Goal: Task Accomplishment & Management: Complete application form

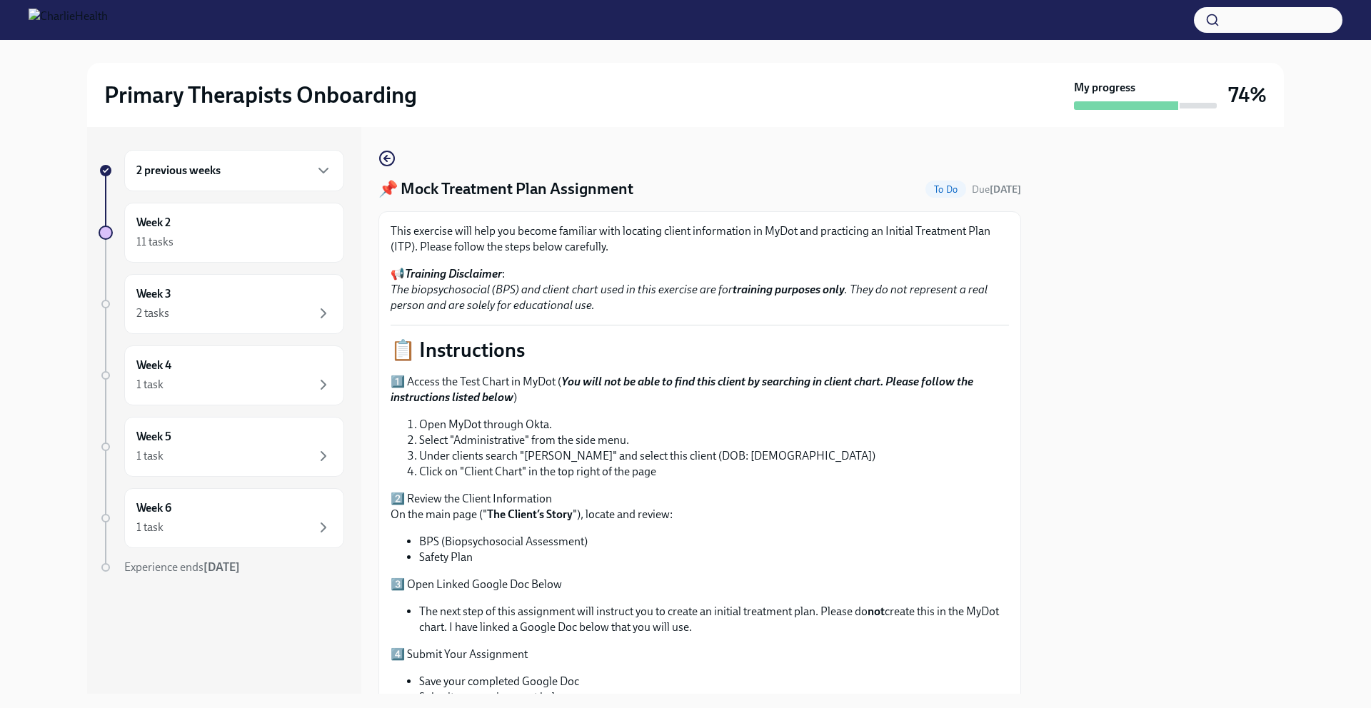
scroll to position [296, 0]
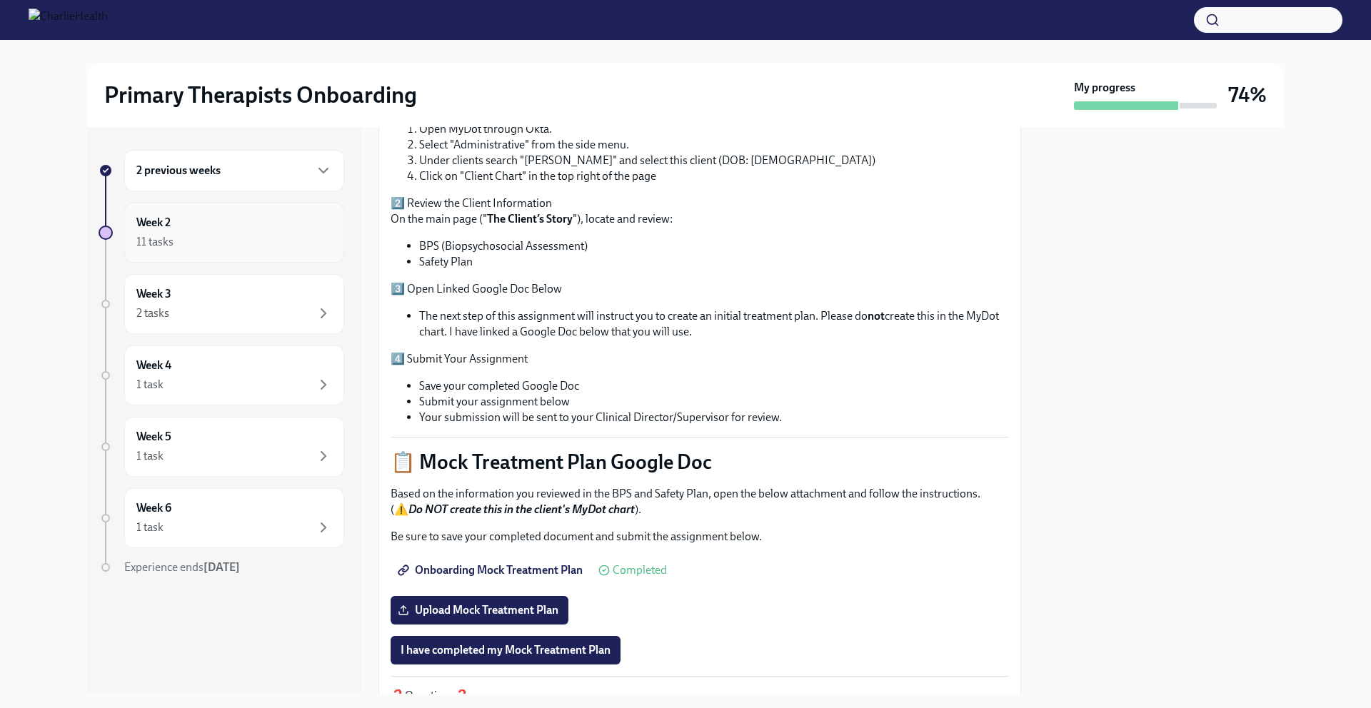
click at [194, 243] on div "11 tasks" at bounding box center [234, 241] width 196 height 17
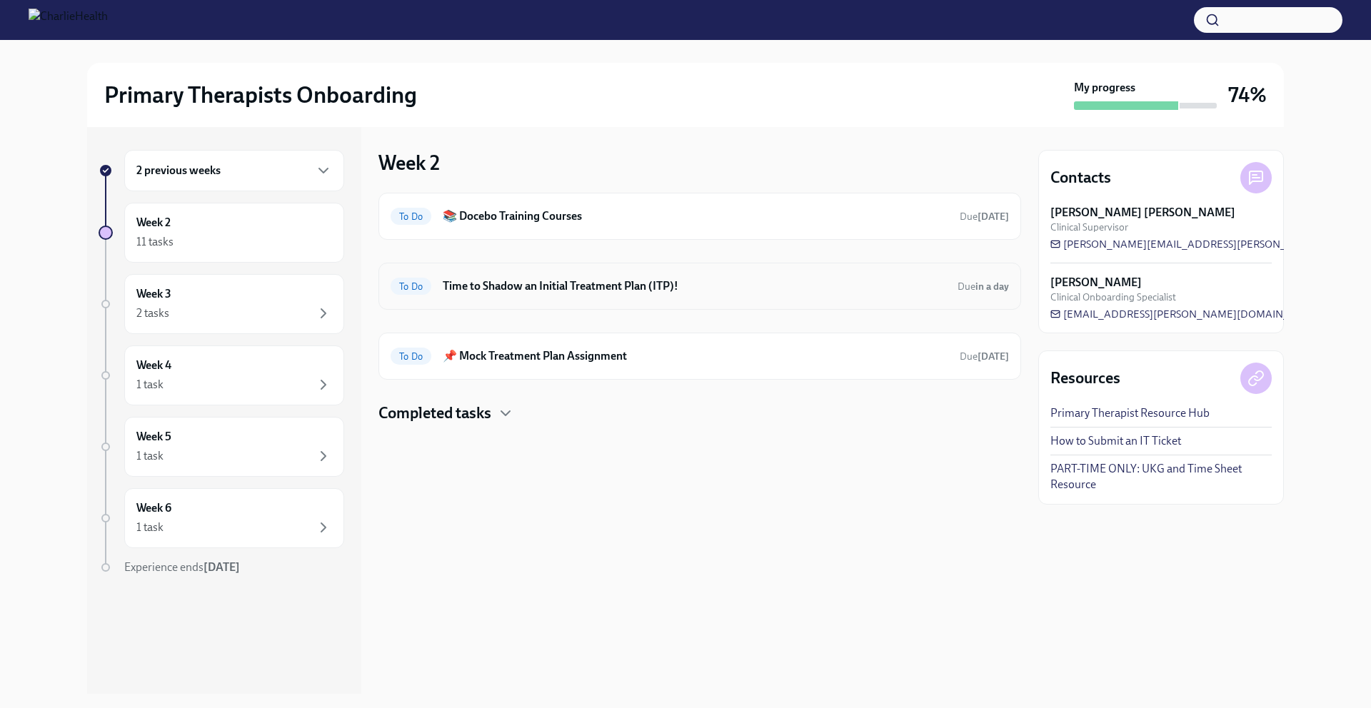
click at [501, 290] on h6 "Time to Shadow an Initial Treatment Plan (ITP)!" at bounding box center [694, 286] width 503 height 16
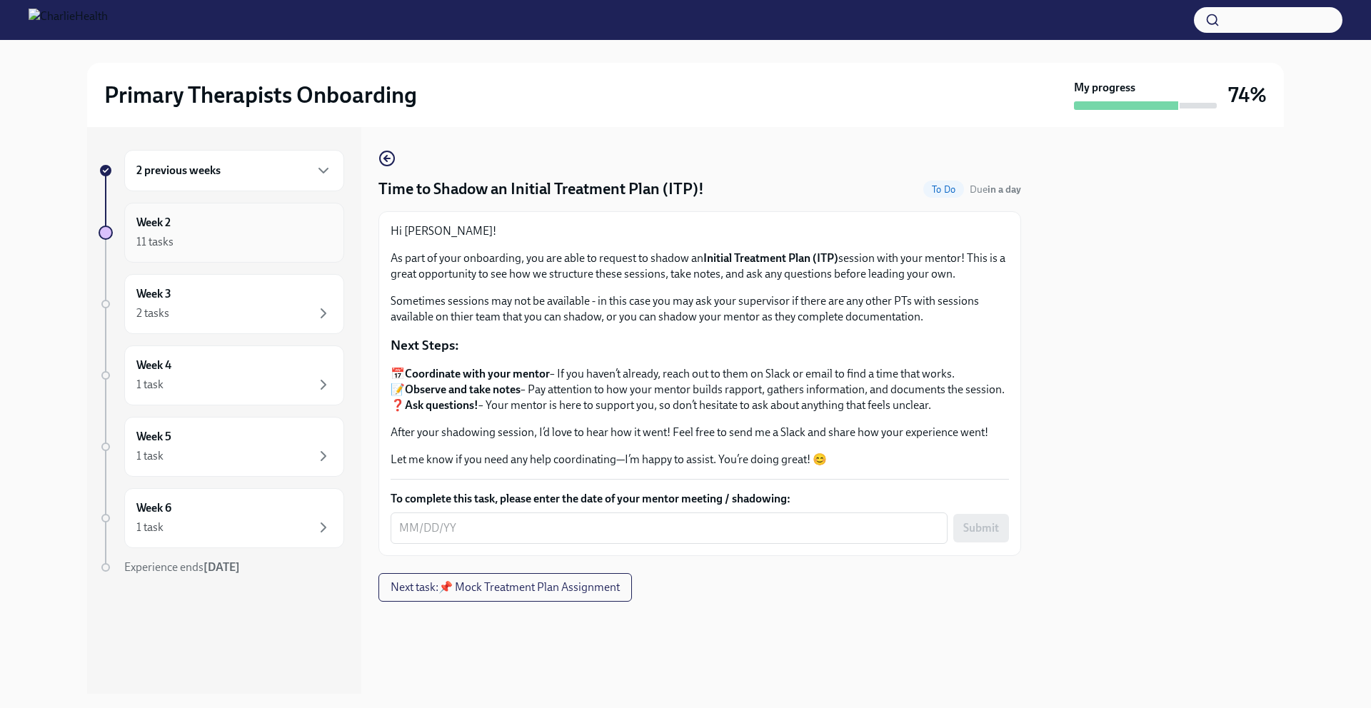
click at [191, 230] on div "Week 2 11 tasks" at bounding box center [234, 233] width 196 height 36
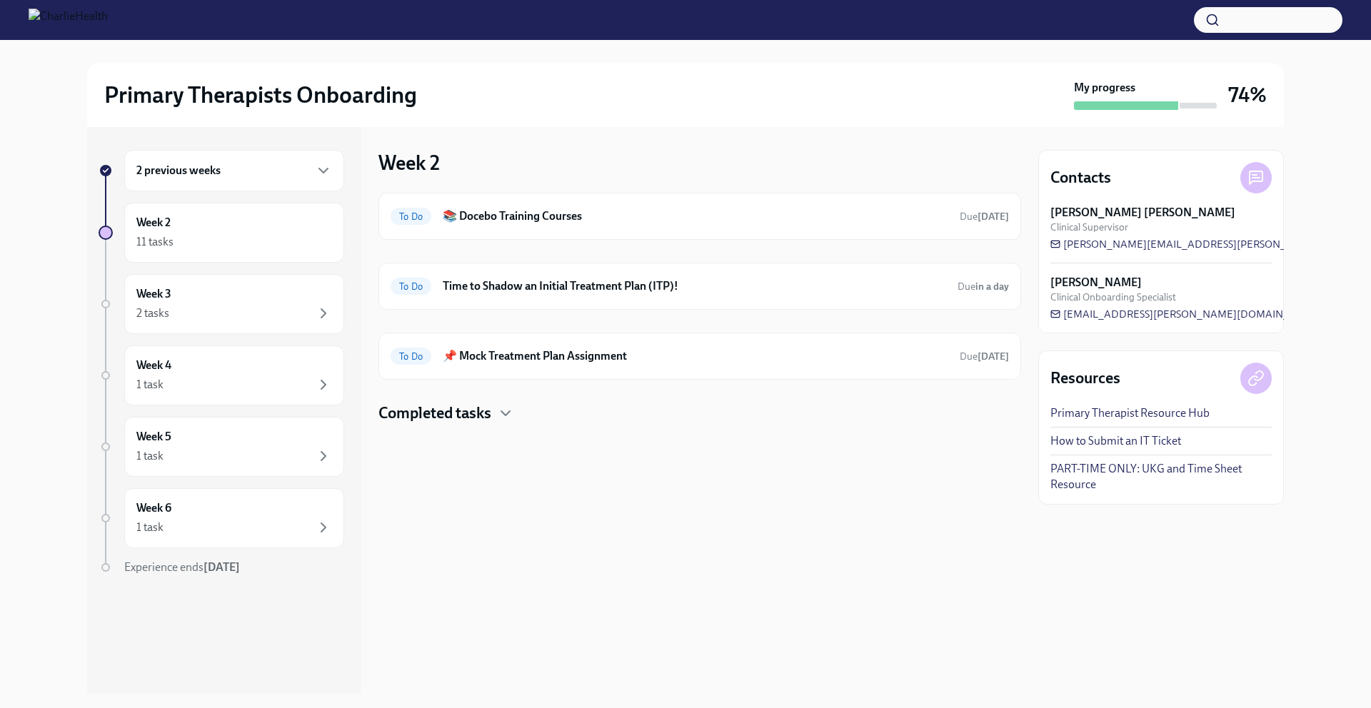
click at [198, 179] on div "2 previous weeks" at bounding box center [234, 170] width 196 height 17
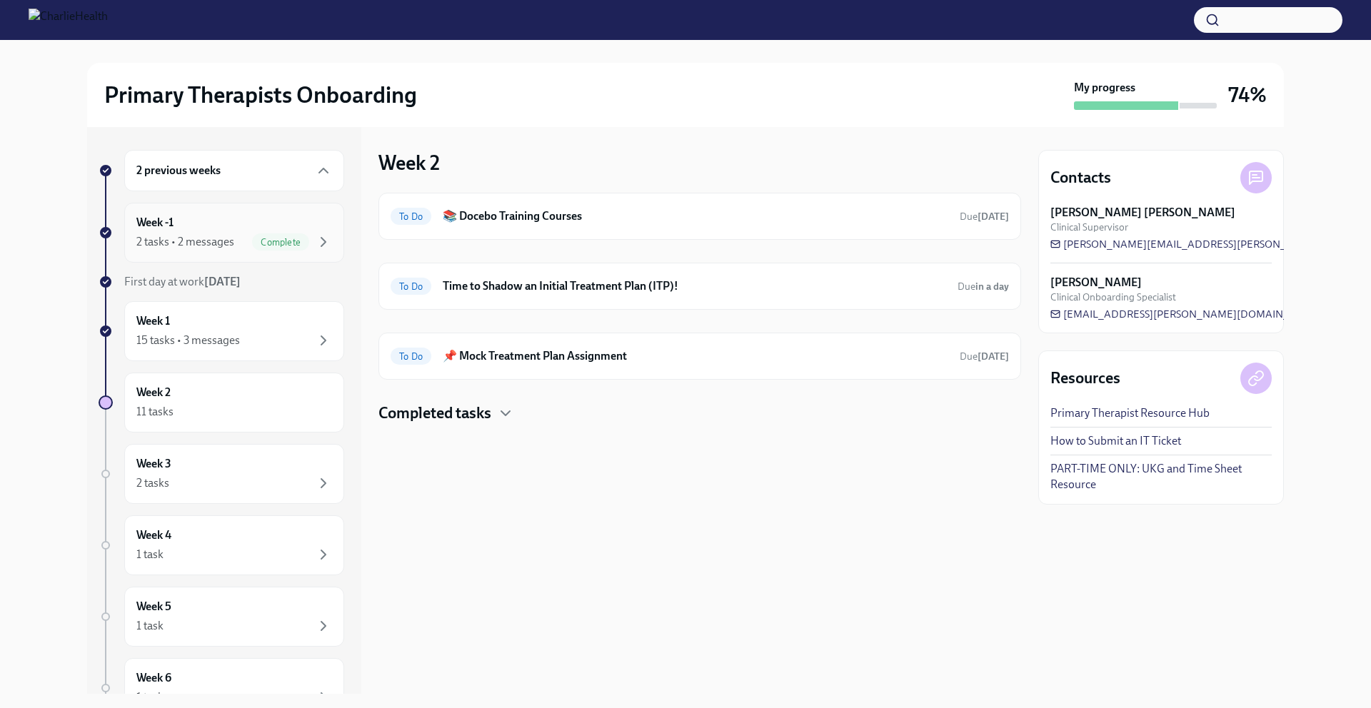
click at [209, 249] on div "2 tasks • 2 messages" at bounding box center [185, 242] width 98 height 16
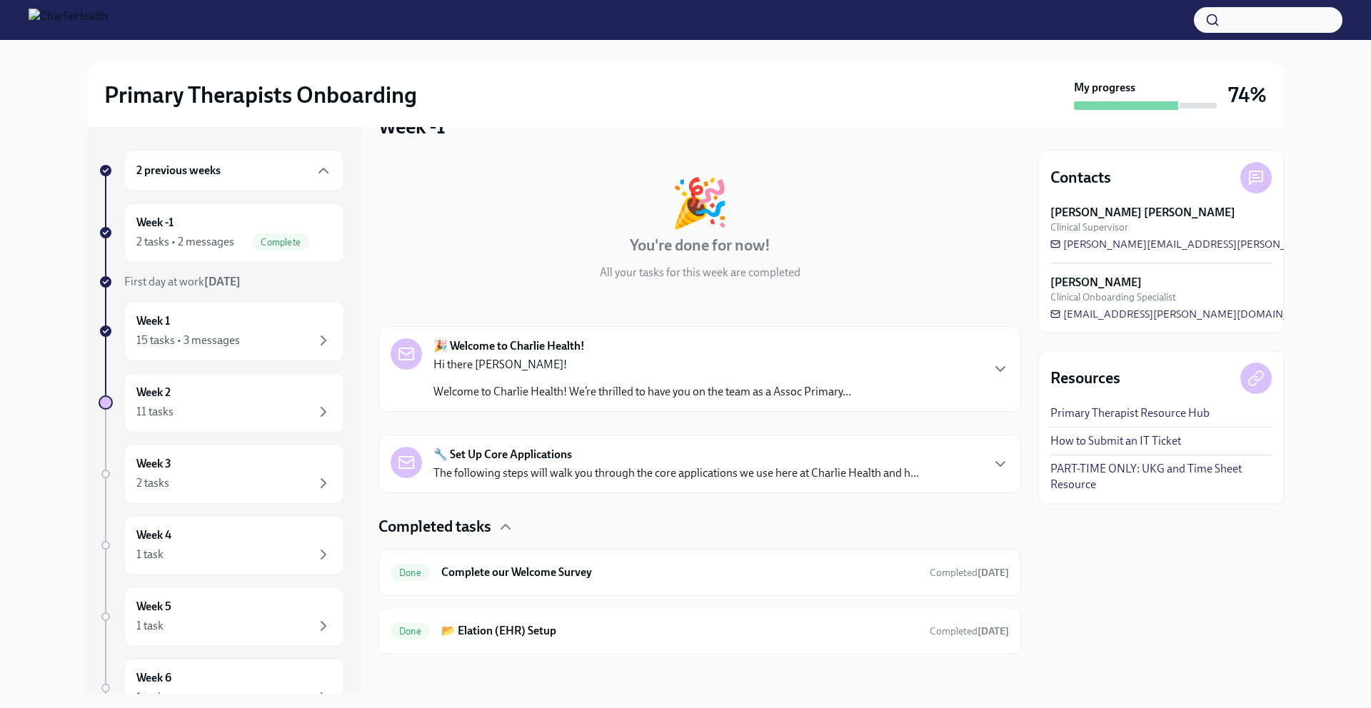
scroll to position [43, 0]
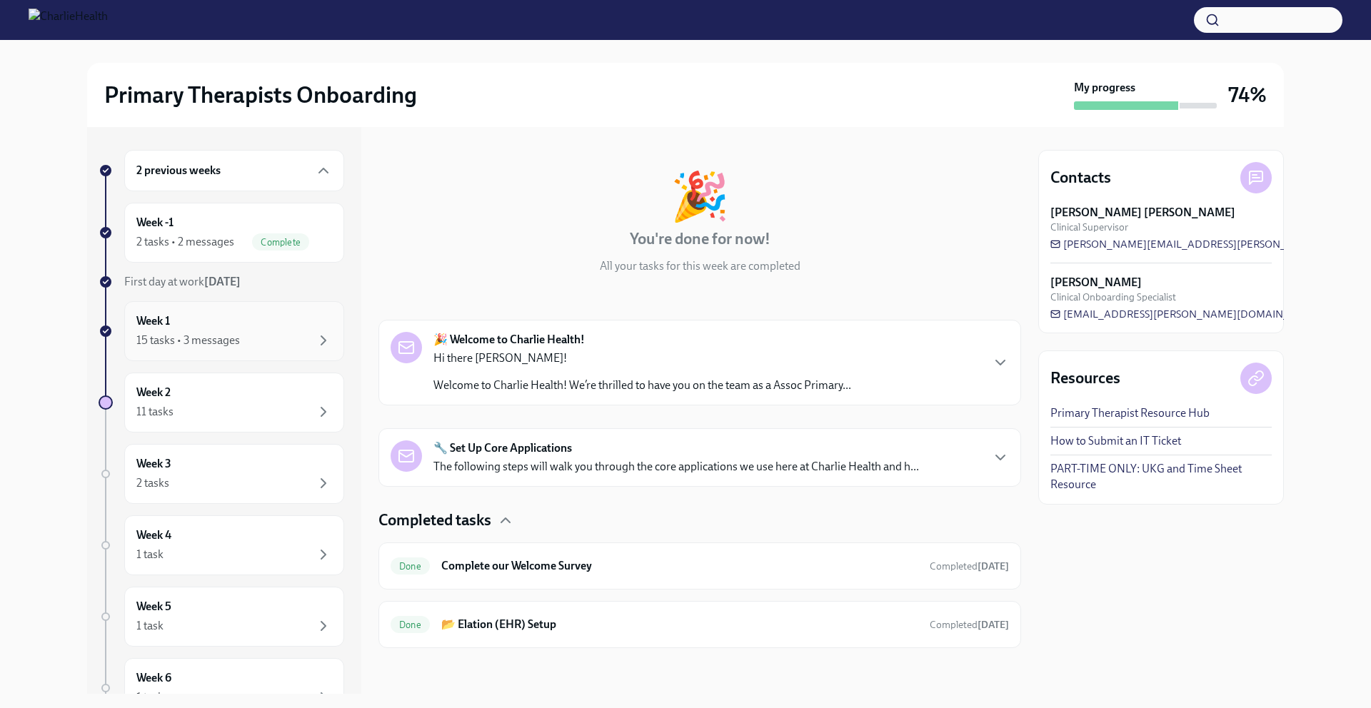
click at [202, 336] on div "15 tasks • 3 messages" at bounding box center [188, 341] width 104 height 16
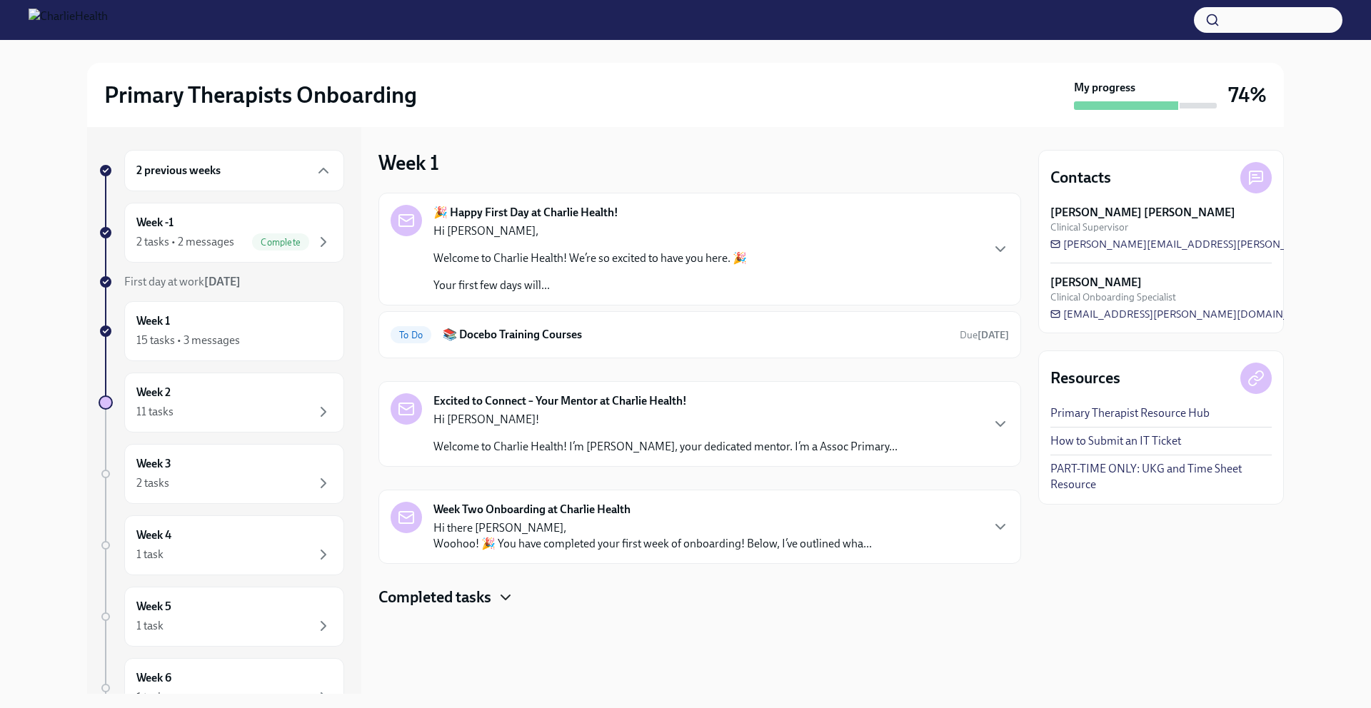
click at [498, 598] on icon "button" at bounding box center [505, 597] width 17 height 17
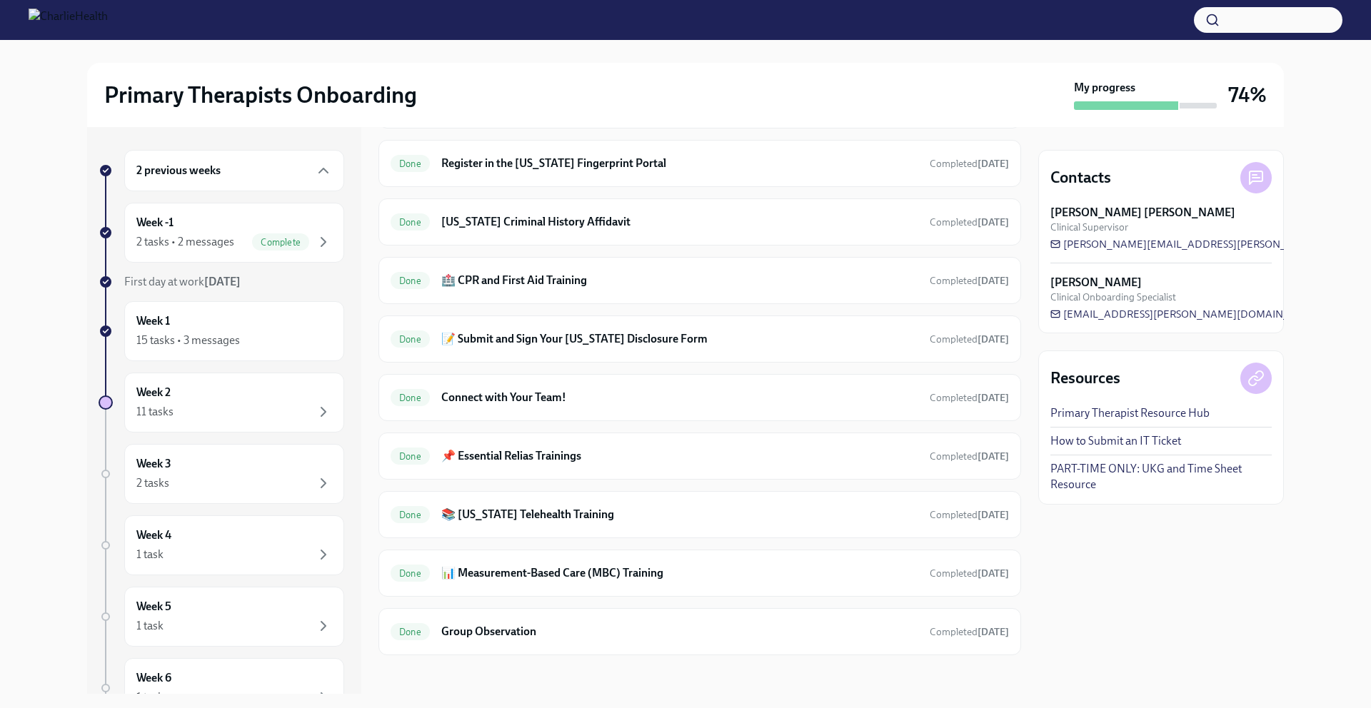
scroll to position [780, 0]
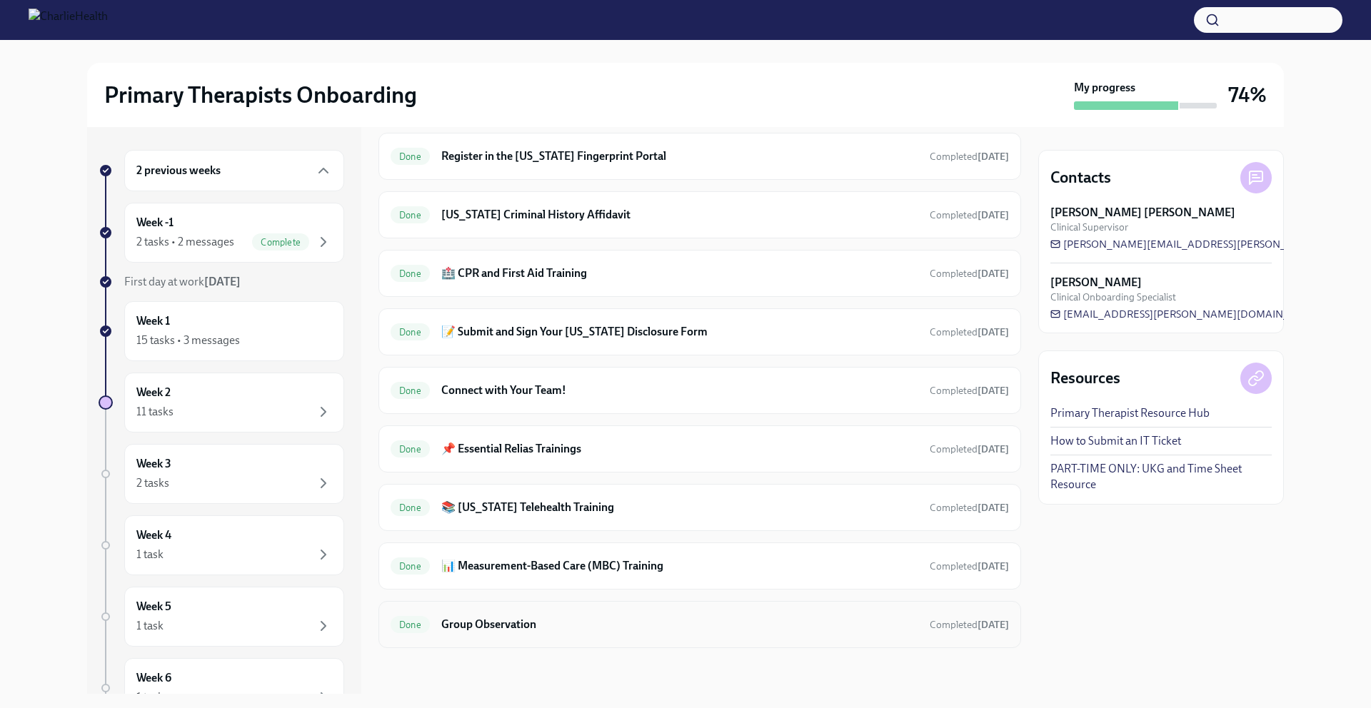
click at [561, 618] on h6 "Group Observation" at bounding box center [679, 625] width 477 height 16
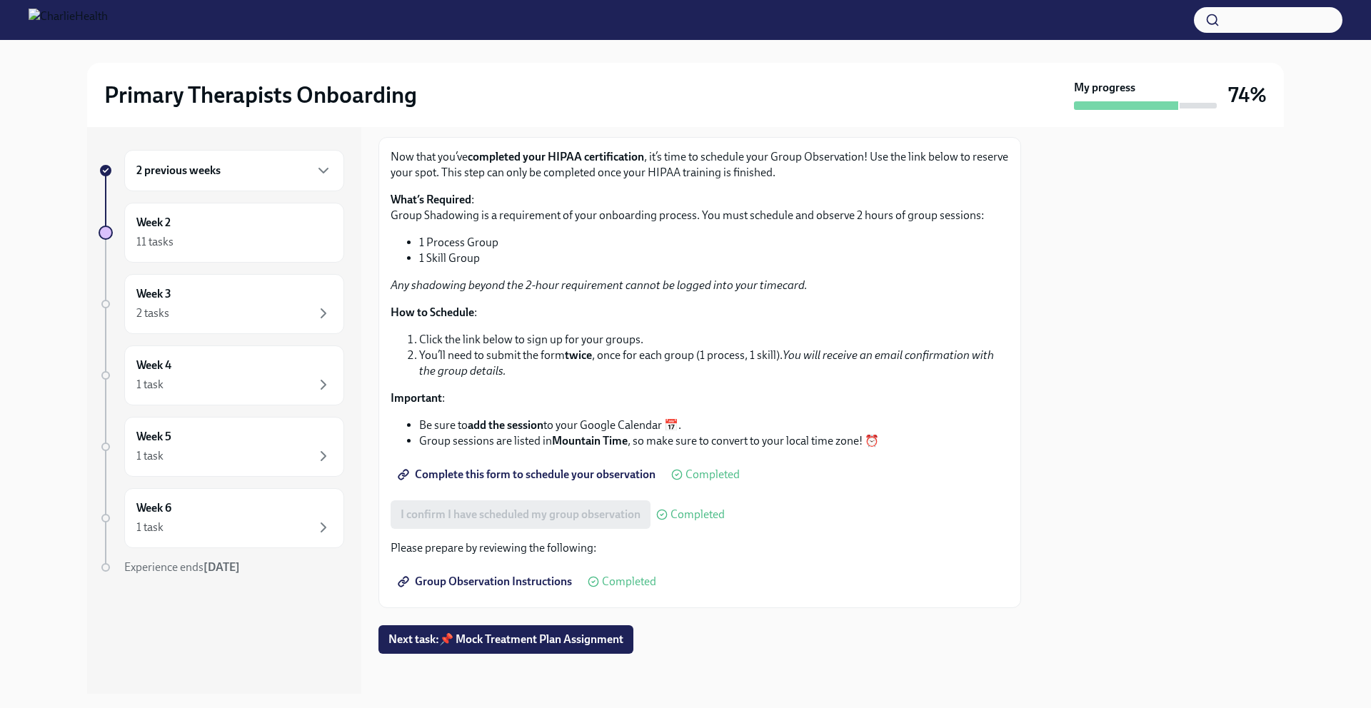
scroll to position [80, 0]
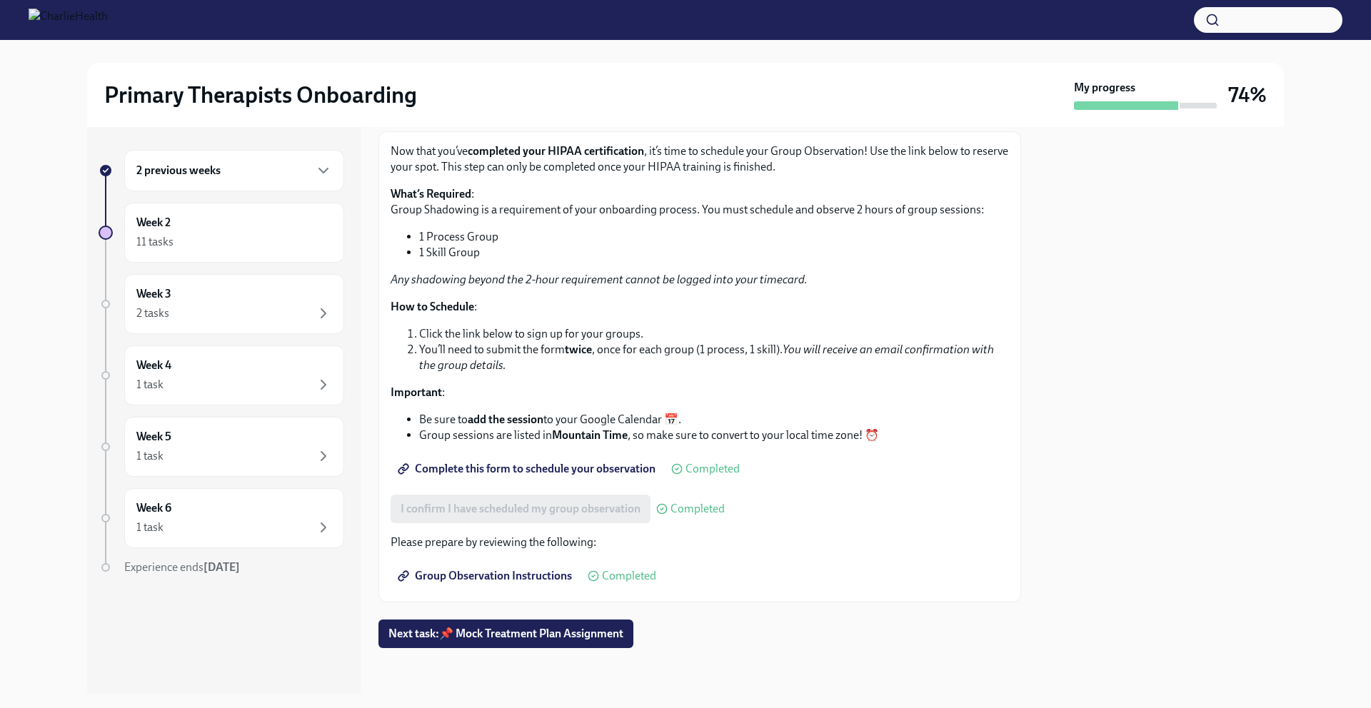
click at [576, 471] on span "Complete this form to schedule your observation" at bounding box center [528, 469] width 255 height 14
click at [167, 255] on div "Week 2 11 tasks" at bounding box center [234, 233] width 220 height 60
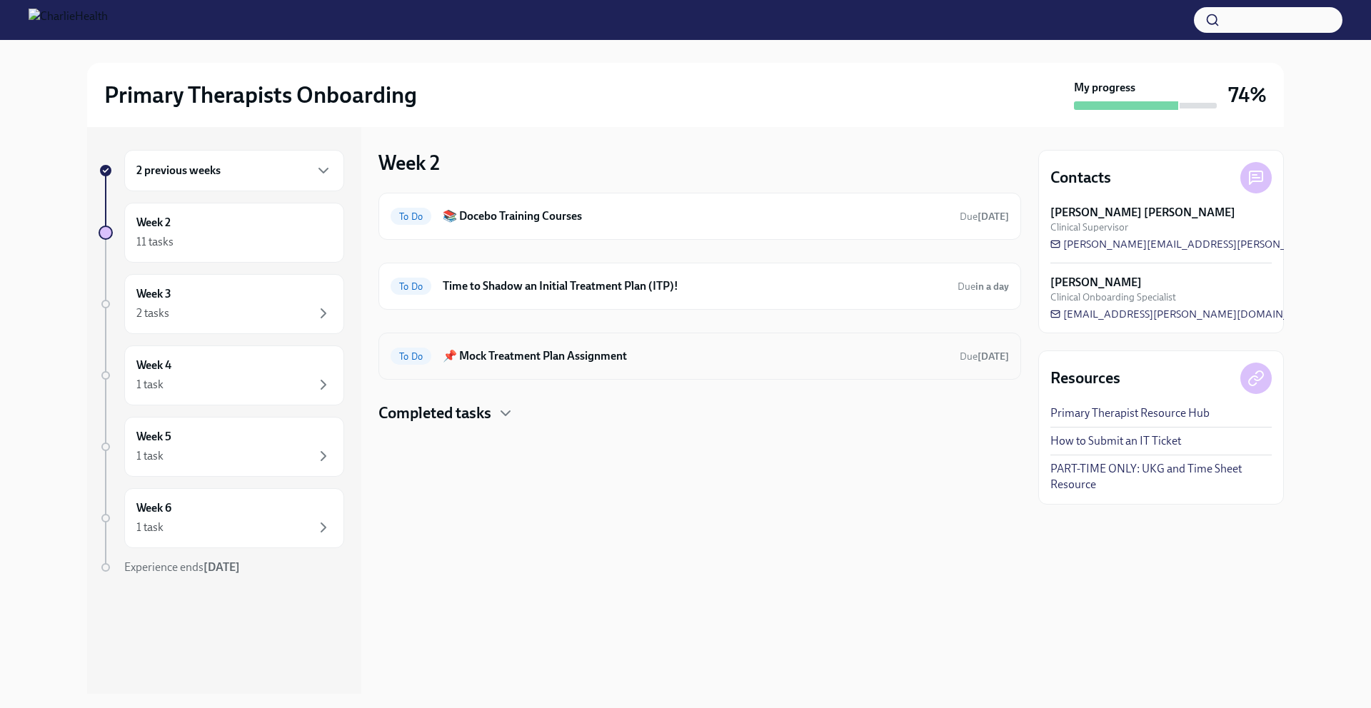
click at [610, 359] on h6 "📌 Mock Treatment Plan Assignment" at bounding box center [696, 356] width 506 height 16
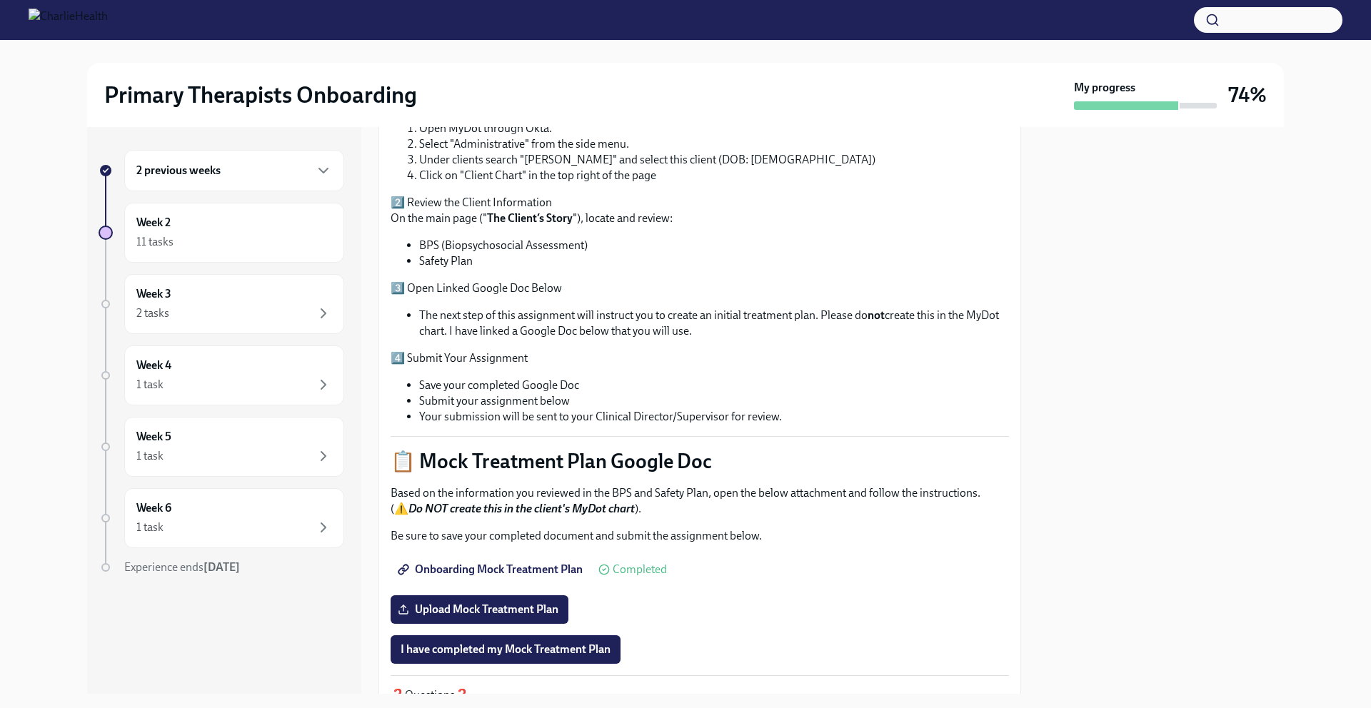
scroll to position [379, 0]
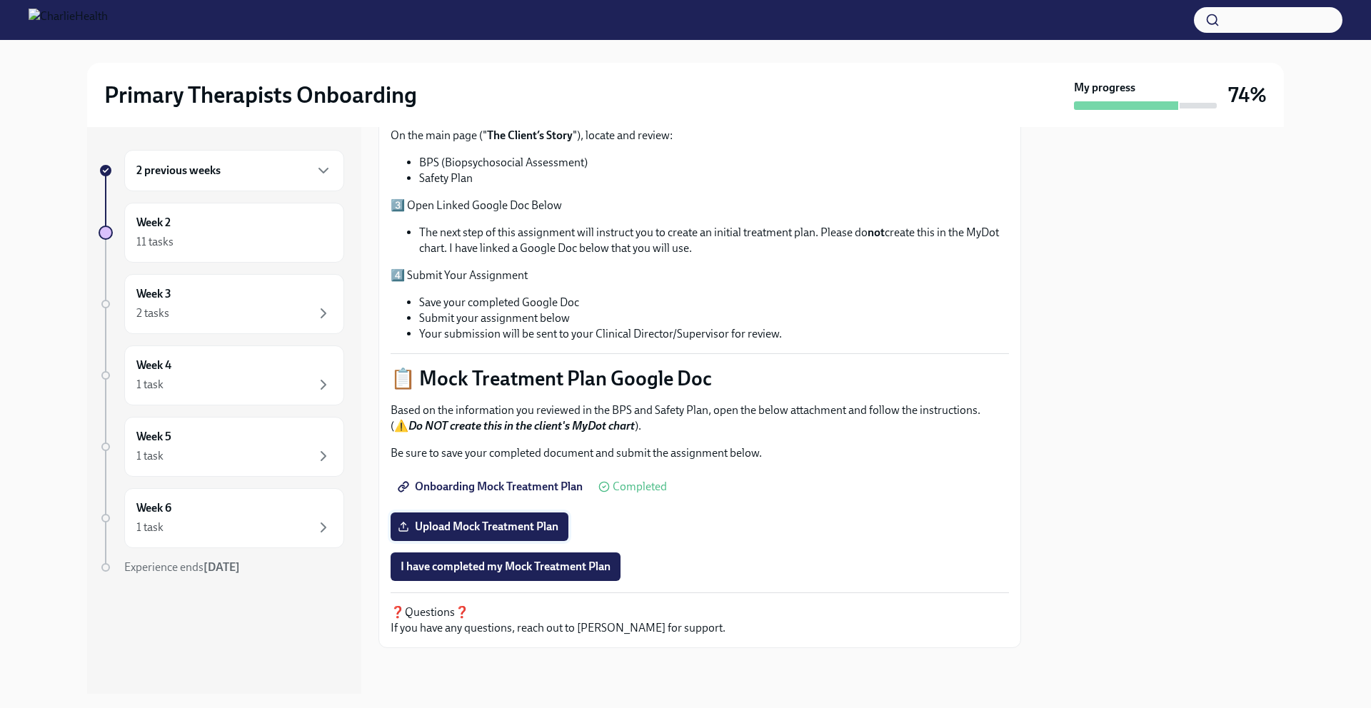
click at [528, 523] on span "Upload Mock Treatment Plan" at bounding box center [480, 527] width 158 height 14
click at [0, 0] on input "Upload Mock Treatment Plan" at bounding box center [0, 0] width 0 height 0
click at [511, 528] on span "Upload Mock Treatment Plan" at bounding box center [480, 527] width 158 height 14
click at [0, 0] on input "Upload Mock Treatment Plan" at bounding box center [0, 0] width 0 height 0
click at [561, 567] on span "I have completed my Mock Treatment Plan" at bounding box center [506, 567] width 210 height 14
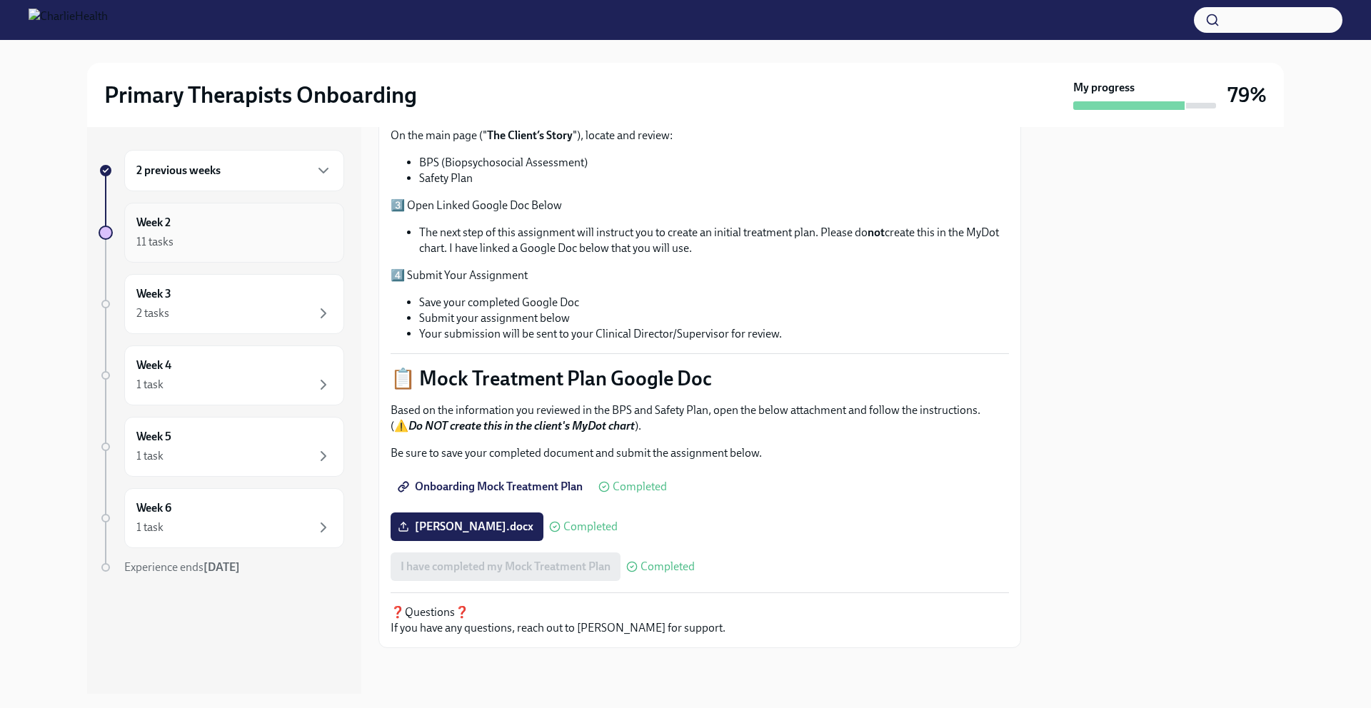
click at [170, 243] on div "11 tasks" at bounding box center [154, 242] width 37 height 16
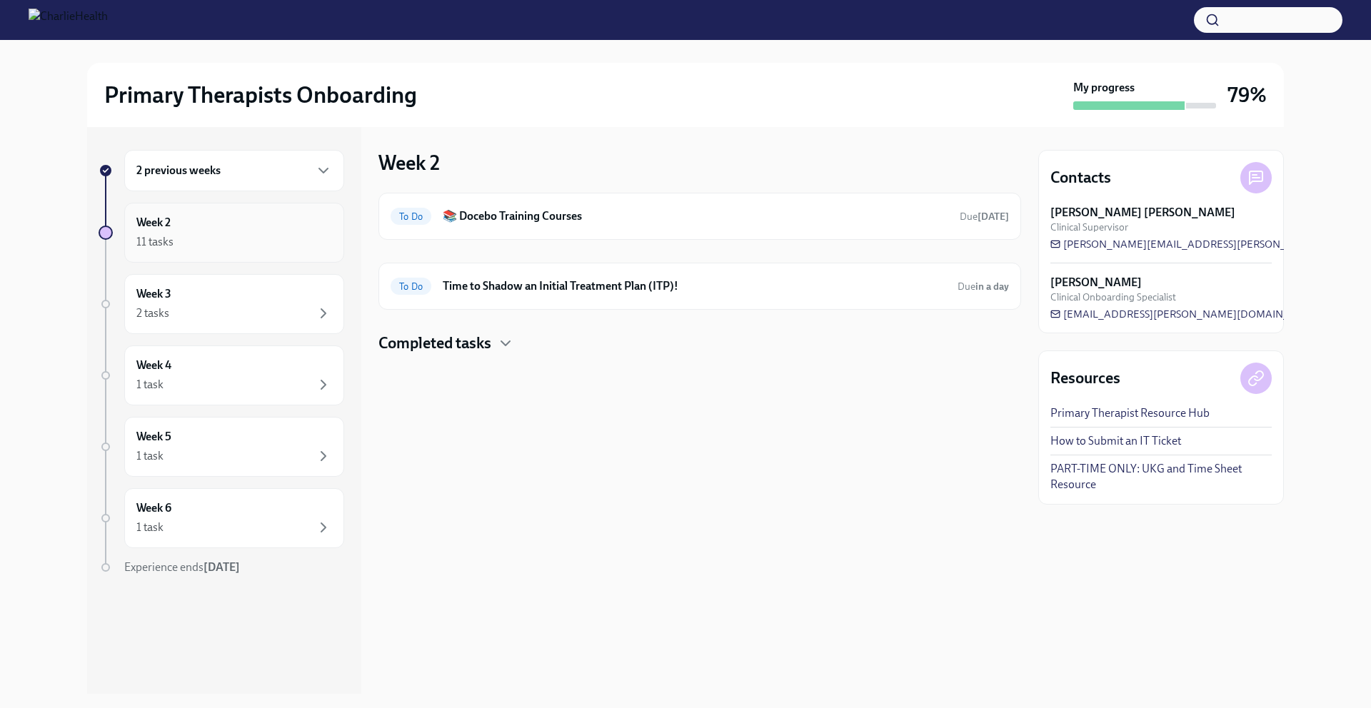
click at [241, 246] on div "11 tasks" at bounding box center [234, 241] width 196 height 17
click at [593, 218] on h6 "📚 Docebo Training Courses" at bounding box center [696, 217] width 506 height 16
